Goal: Task Accomplishment & Management: Manage account settings

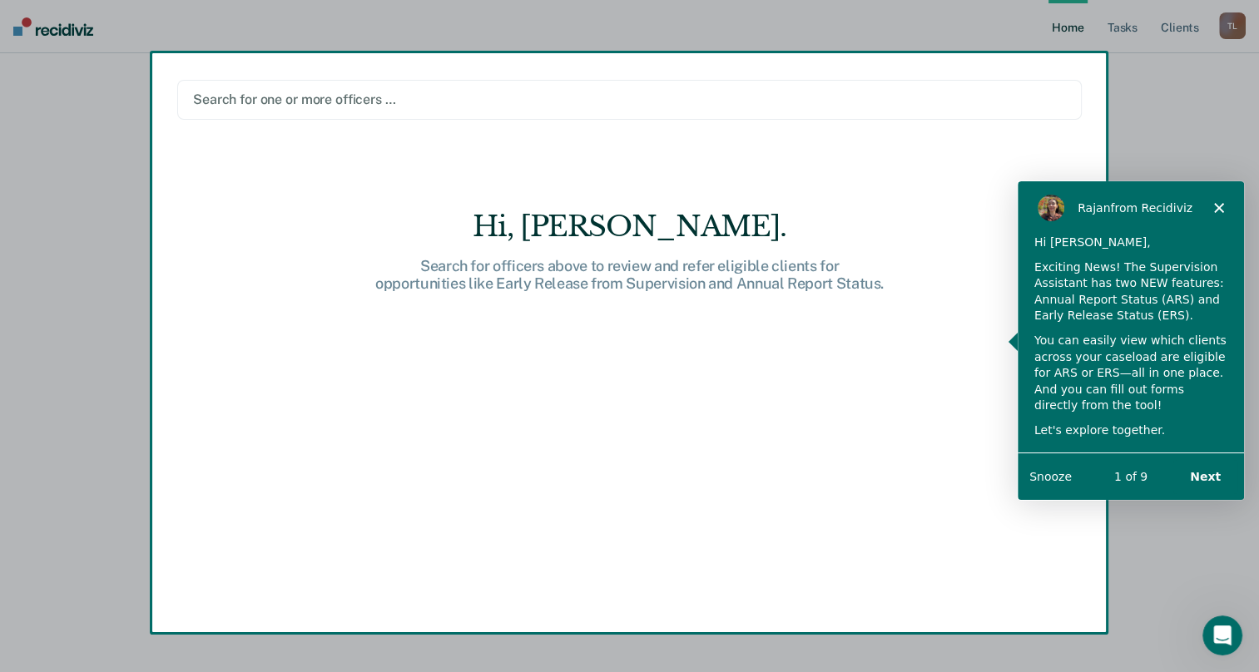
click at [1206, 473] on button "Next" at bounding box center [1204, 476] width 64 height 34
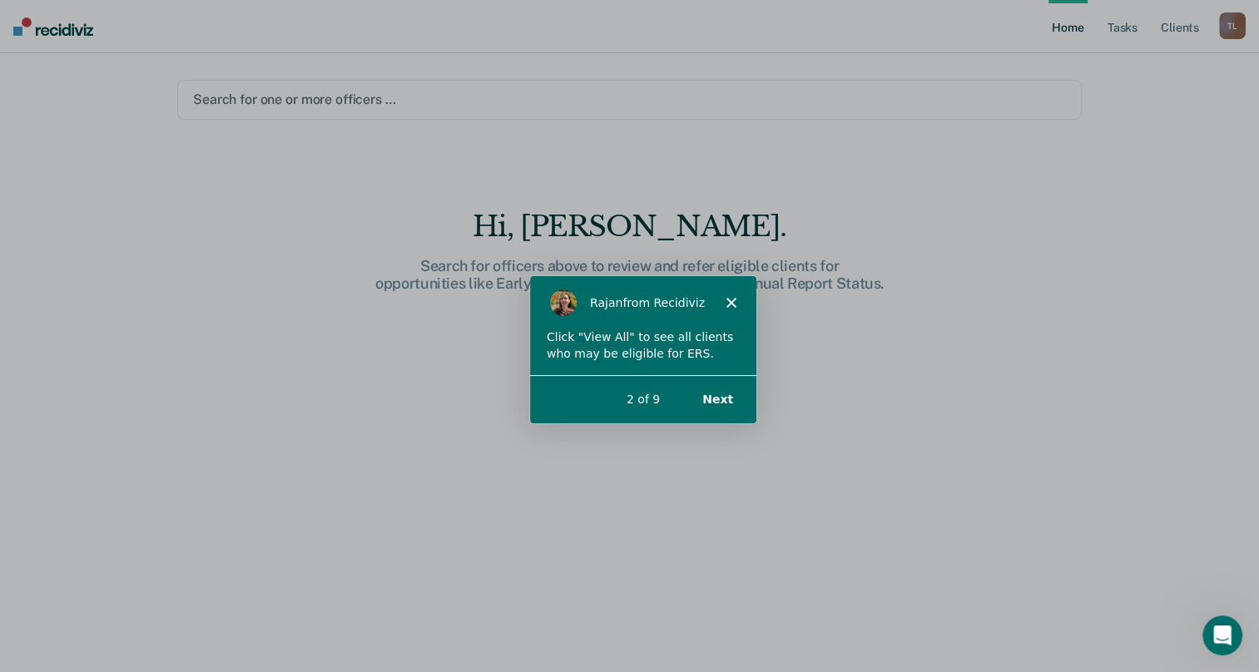
click at [574, 165] on div "Product tour overlay" at bounding box center [629, 336] width 1259 height 672
click at [725, 400] on button "Next" at bounding box center [716, 398] width 64 height 34
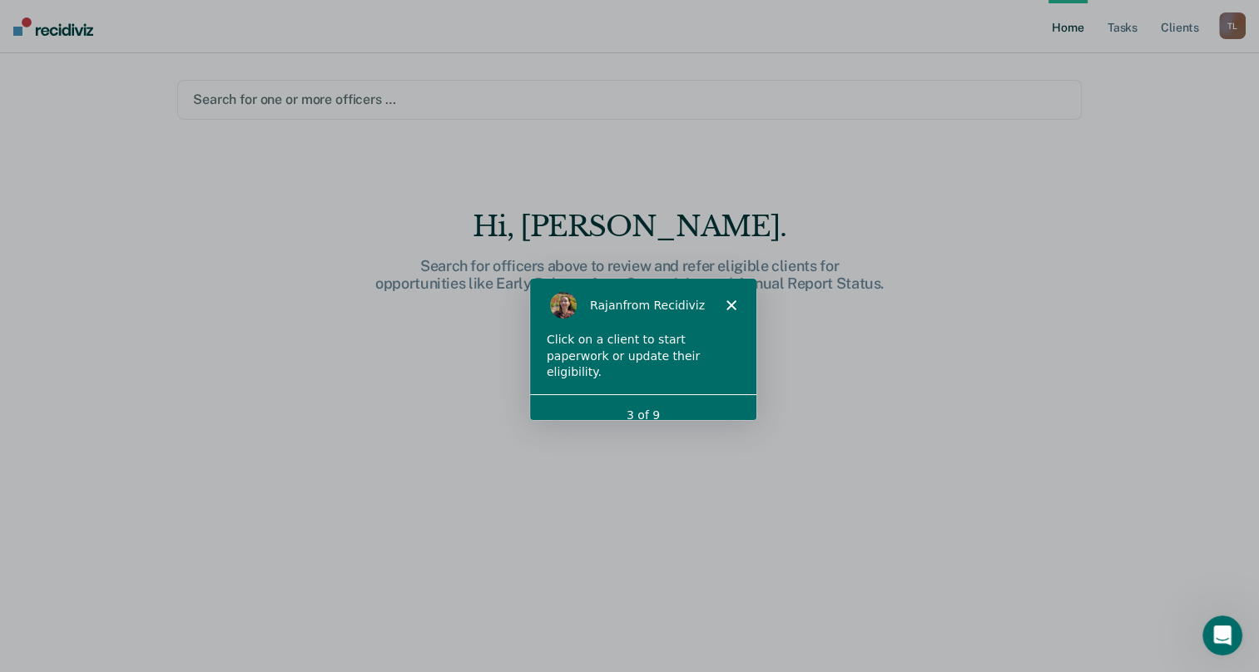
click at [733, 304] on icon "Close" at bounding box center [730, 305] width 10 height 10
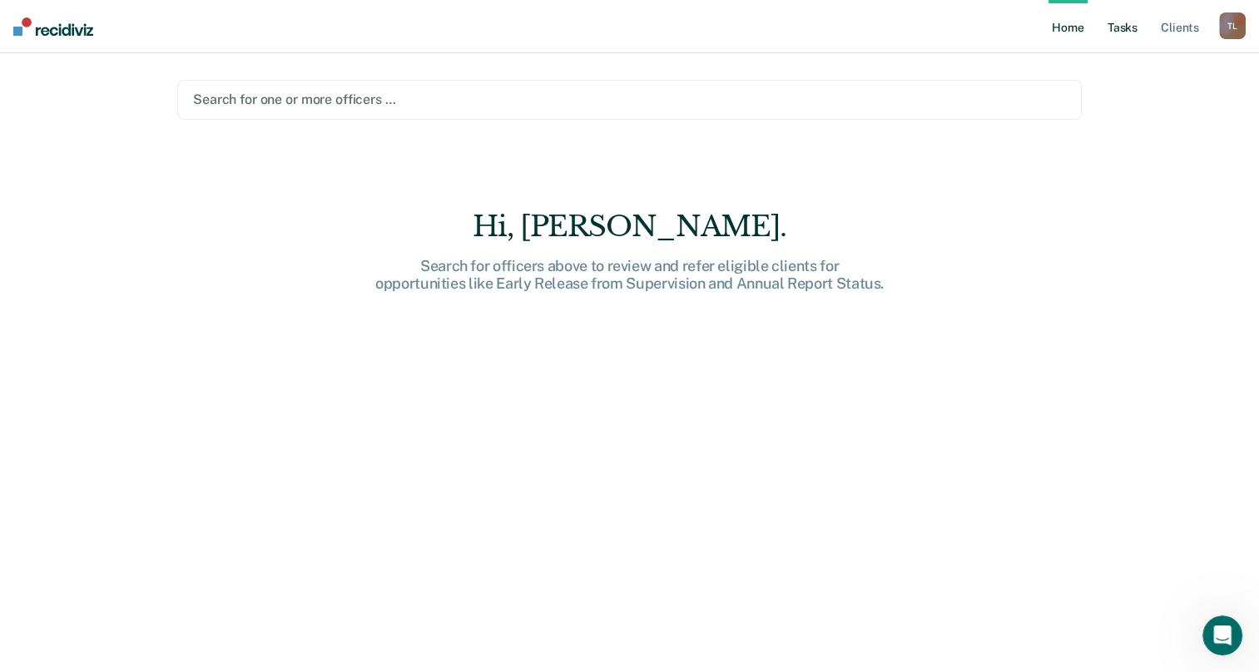
click at [1117, 27] on link "Tasks" at bounding box center [1122, 26] width 37 height 53
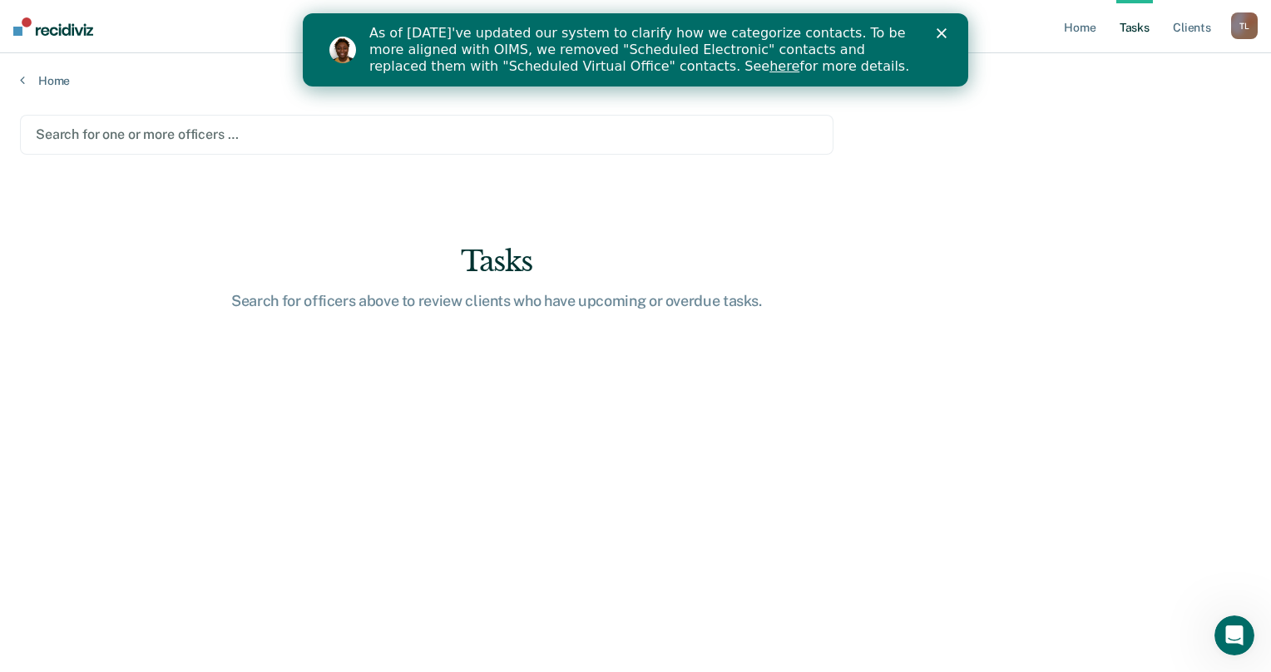
click at [946, 27] on div "As of 7/29, we've updated our system to clarify how we categorize contacts. To …" at bounding box center [636, 50] width 666 height 60
click at [948, 35] on div "Close" at bounding box center [945, 33] width 17 height 10
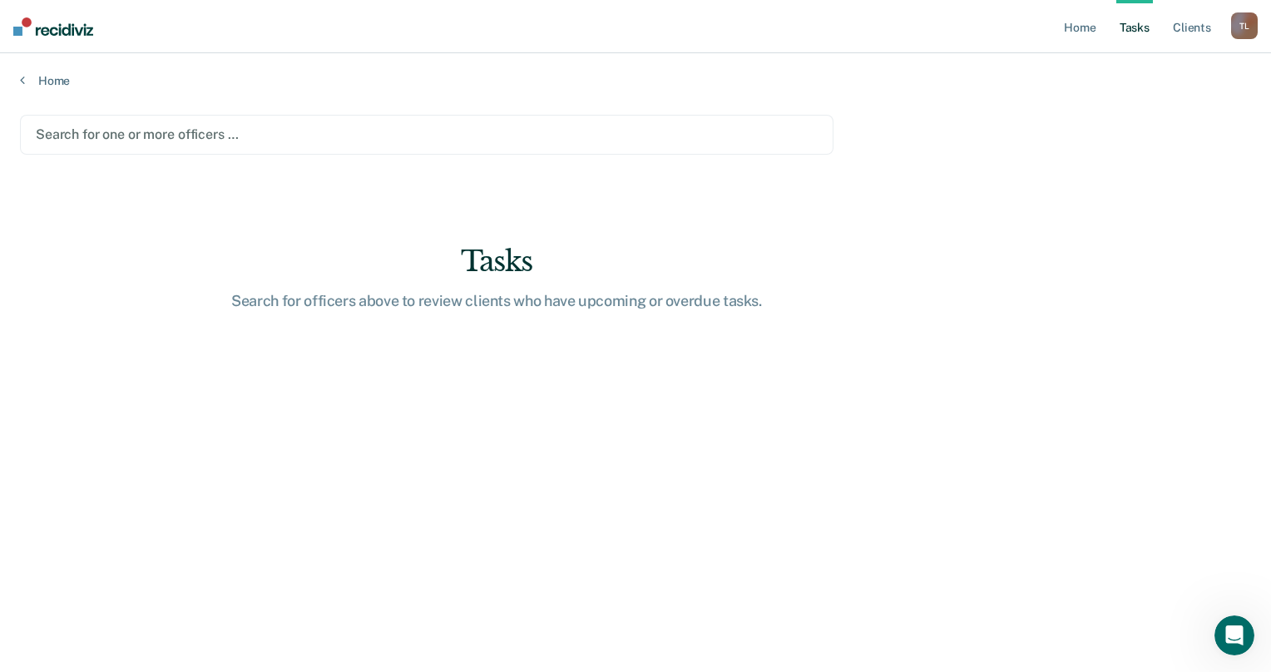
click at [1141, 32] on link "Tasks" at bounding box center [1135, 26] width 37 height 53
click at [1187, 25] on link "Client s" at bounding box center [1192, 26] width 45 height 53
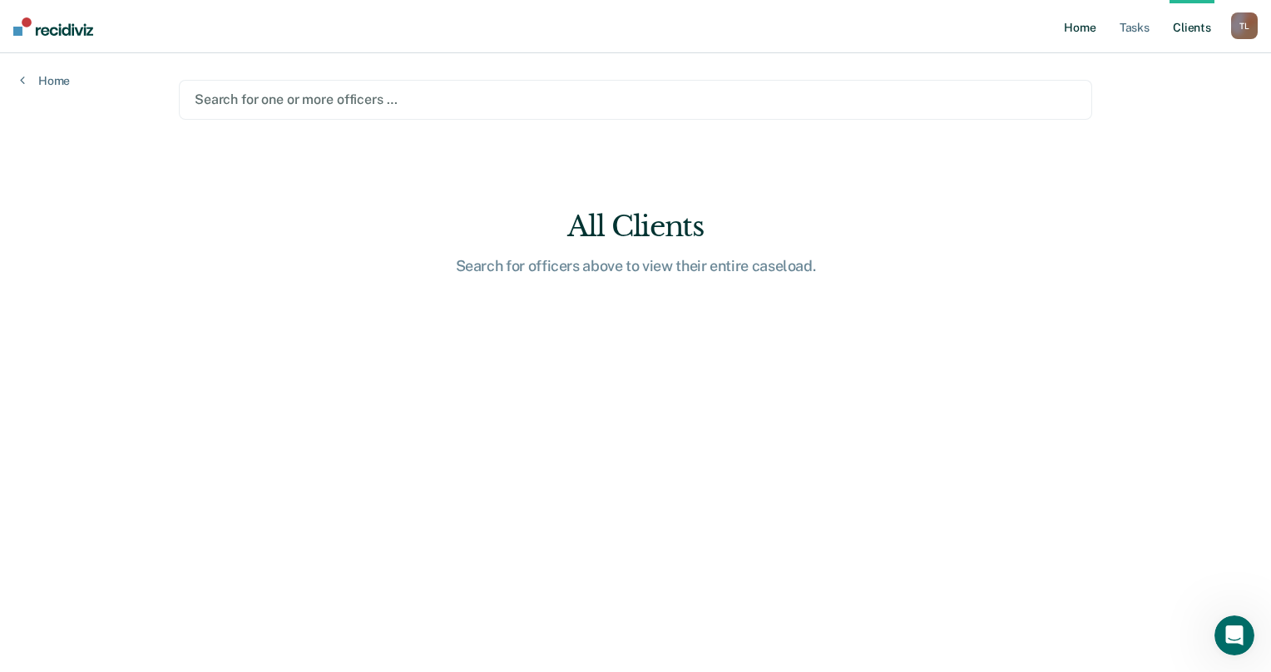
click at [1066, 33] on link "Home" at bounding box center [1080, 26] width 38 height 53
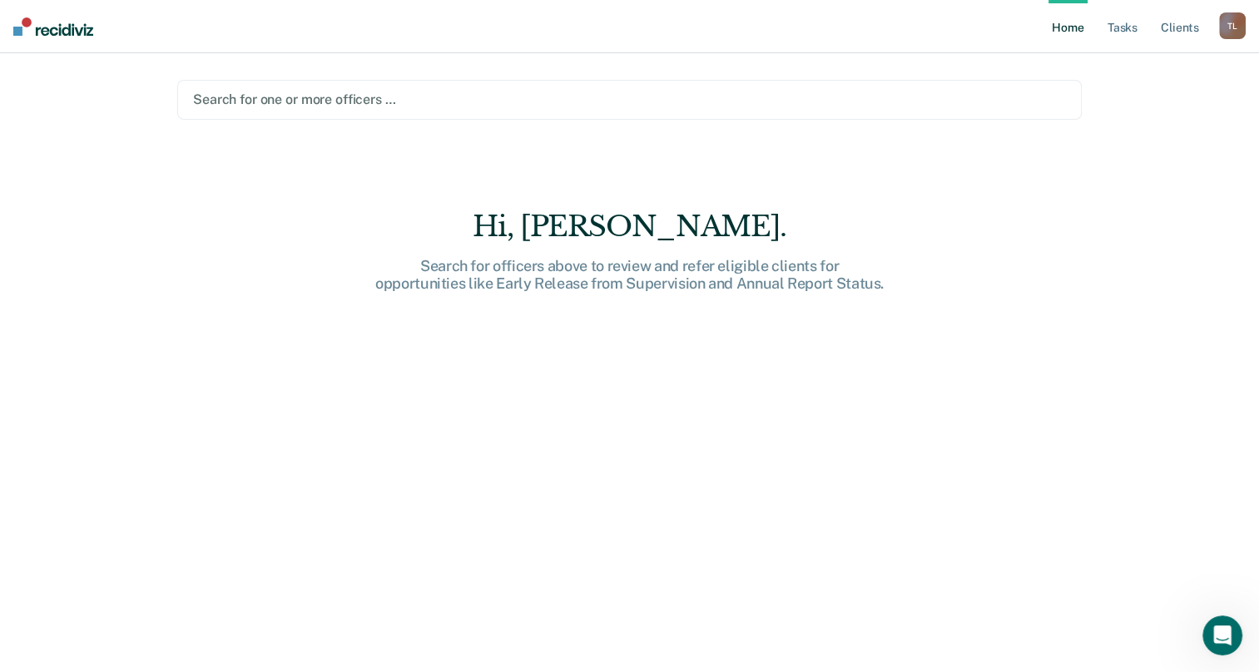
click at [1244, 33] on div "T L" at bounding box center [1232, 25] width 27 height 27
click at [1112, 111] on link "Log Out" at bounding box center [1165, 109] width 134 height 14
